Goal: Navigation & Orientation: Go to known website

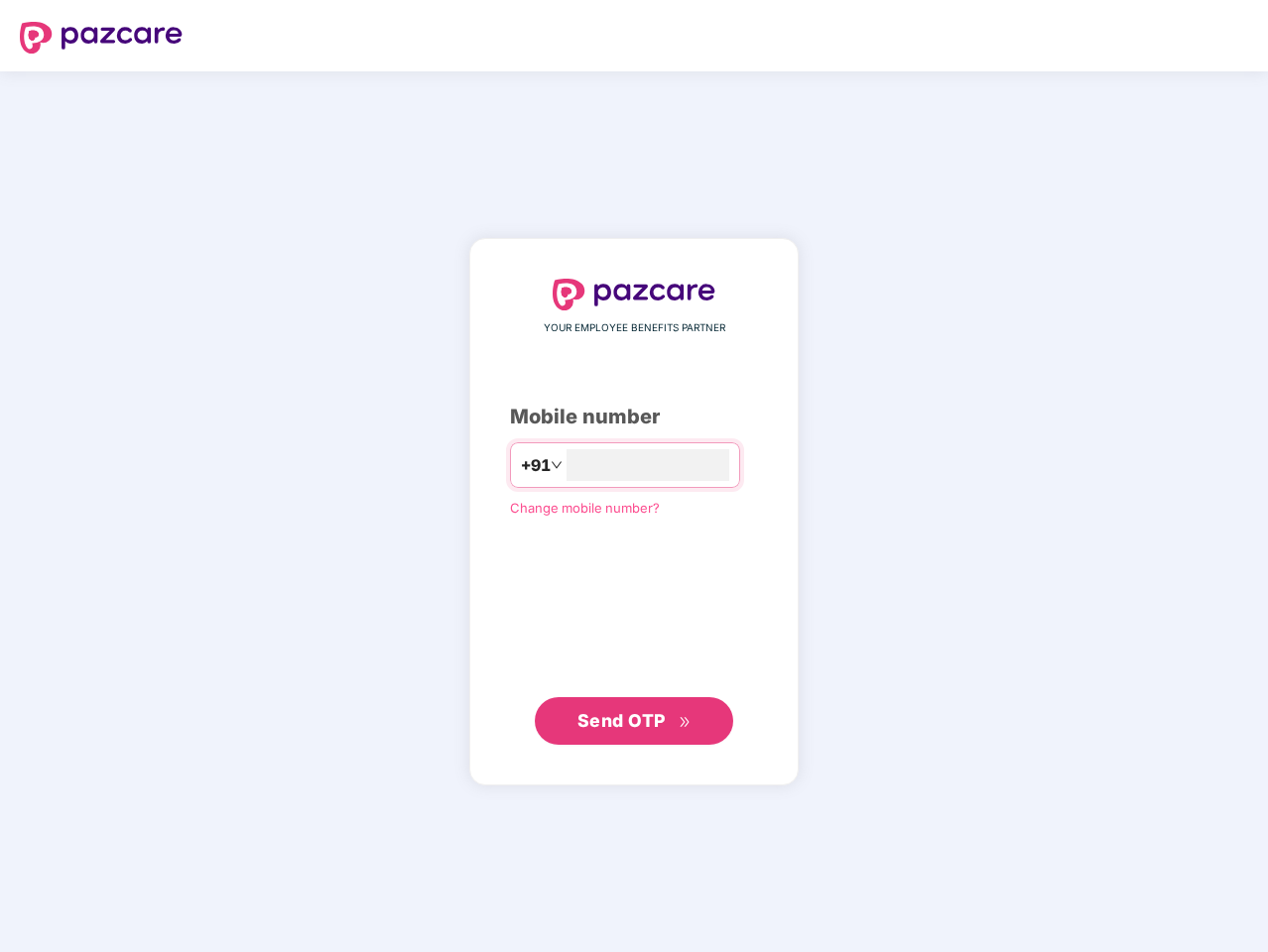
click at [634, 476] on input "number" at bounding box center [648, 465] width 163 height 32
click at [101, 38] on img at bounding box center [101, 38] width 163 height 32
click at [521, 465] on span "+91" at bounding box center [536, 465] width 30 height 25
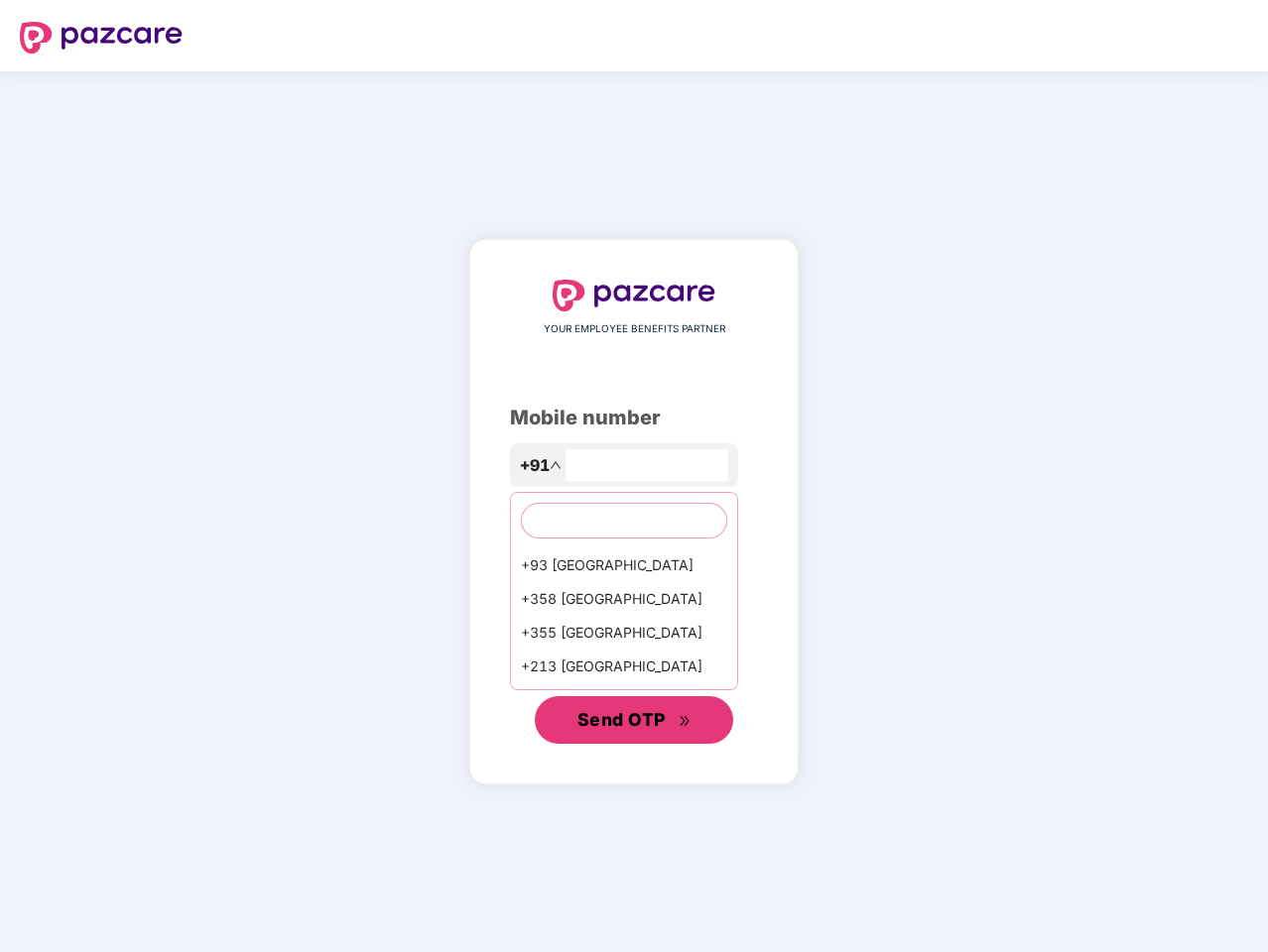
click at [634, 721] on span "Send OTP" at bounding box center [621, 719] width 88 height 21
